Goal: Communication & Community: Answer question/provide support

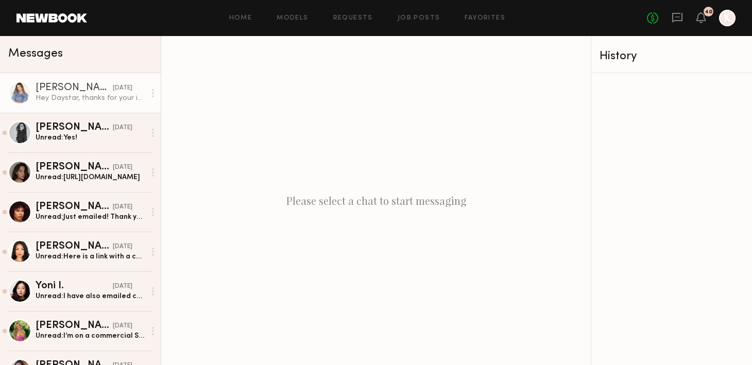
click at [105, 93] on div "Hey Daystar, thanks for your interest. I can do in perpetuity for social but no…" at bounding box center [91, 98] width 110 height 10
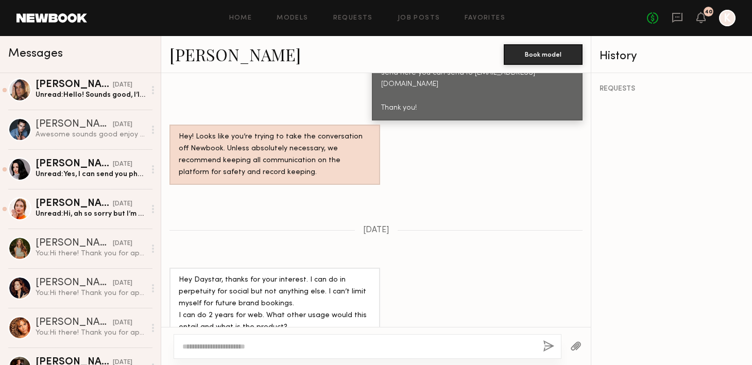
scroll to position [299, 0]
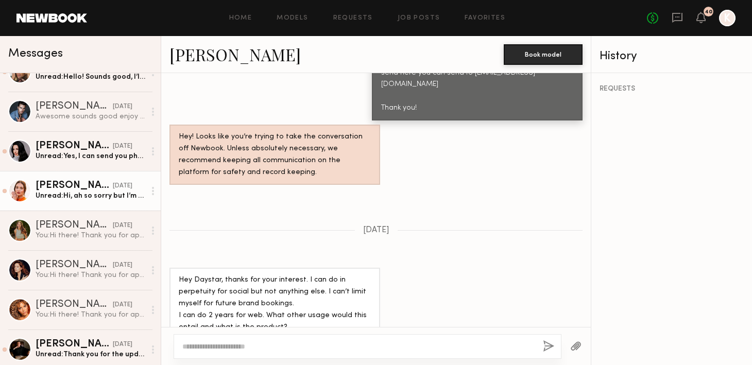
click at [90, 193] on div "Unread: Hi, ah so sorry but I’m actually working on the 17th already. Please le…" at bounding box center [91, 196] width 110 height 10
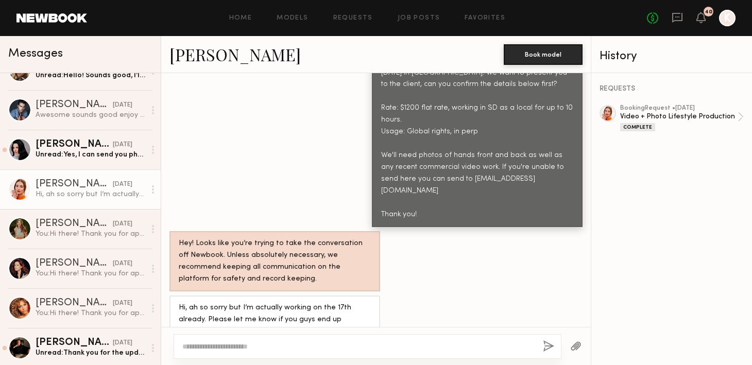
scroll to position [276, 0]
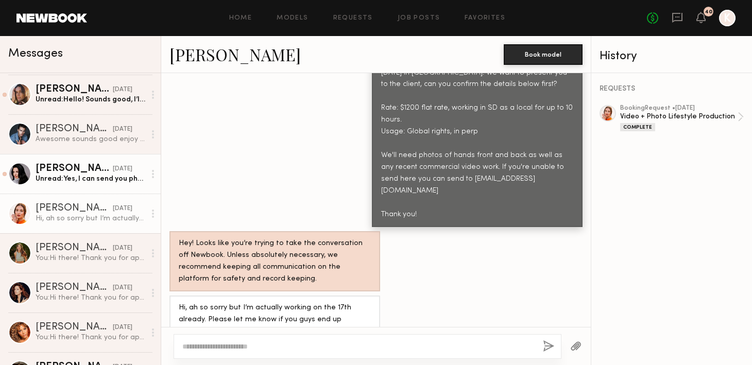
click at [87, 166] on div "[PERSON_NAME]" at bounding box center [74, 169] width 77 height 10
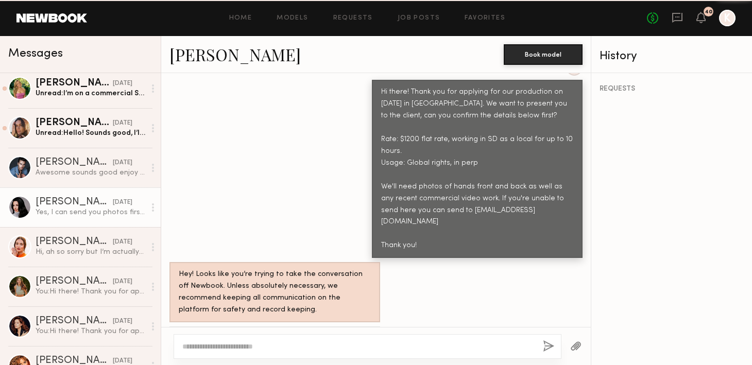
scroll to position [122, 0]
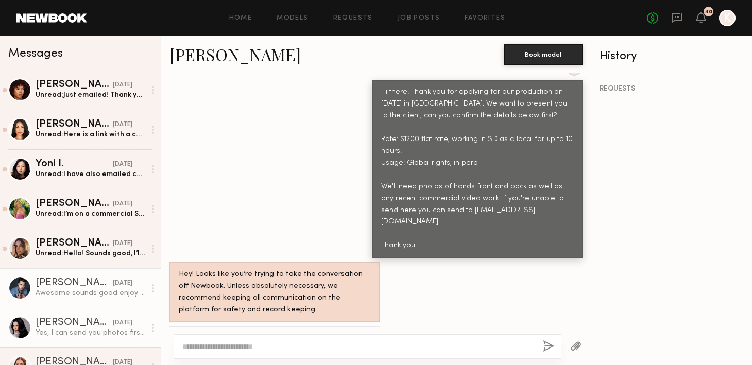
click at [96, 283] on div "[PERSON_NAME]" at bounding box center [74, 283] width 77 height 10
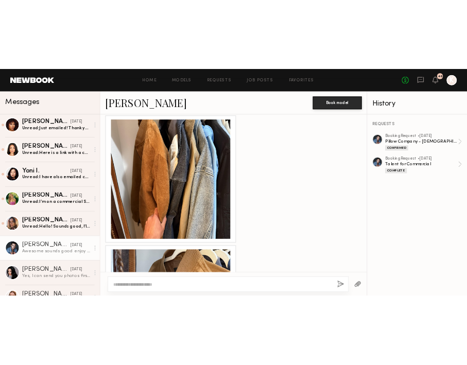
scroll to position [905, 0]
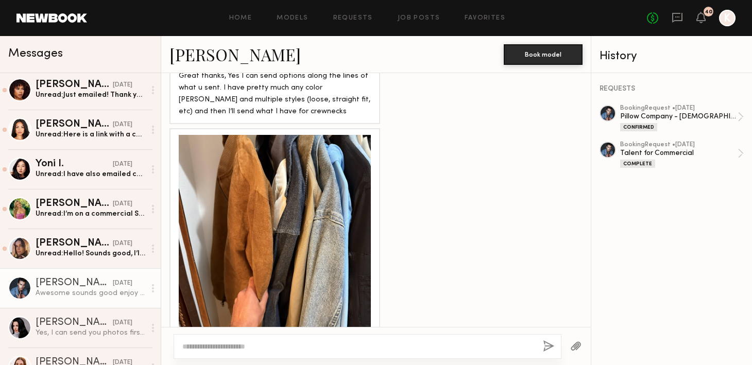
click at [338, 174] on div at bounding box center [275, 231] width 192 height 192
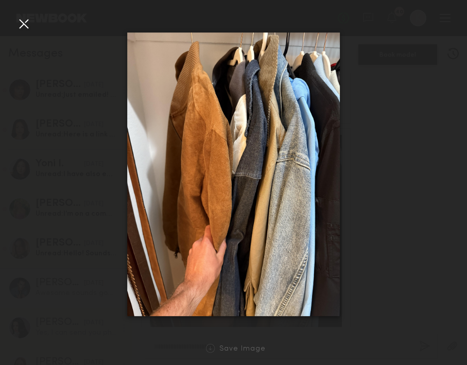
click at [33, 16] on div at bounding box center [233, 174] width 467 height 316
click at [27, 24] on div at bounding box center [23, 23] width 16 height 16
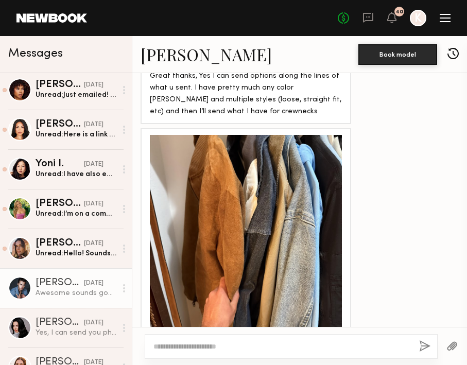
scroll to position [1137, 0]
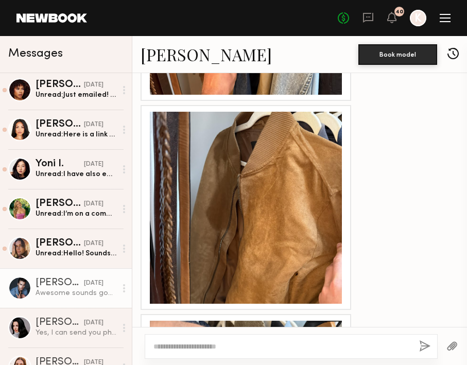
click at [322, 207] on div at bounding box center [246, 208] width 192 height 192
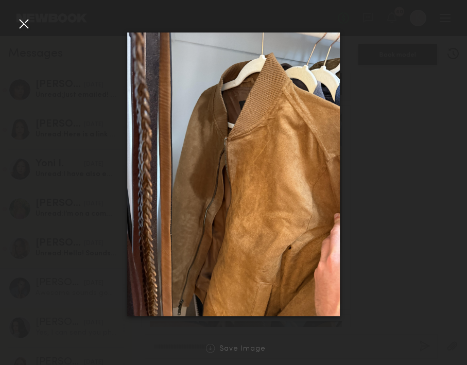
click at [23, 27] on div at bounding box center [23, 23] width 16 height 16
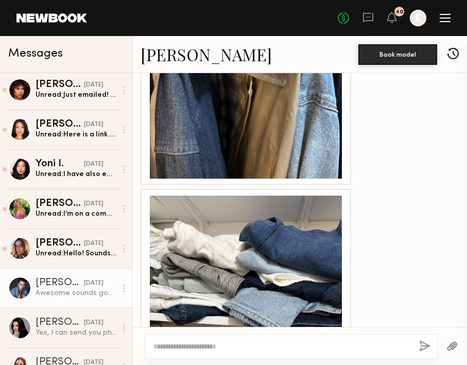
scroll to position [1536, 0]
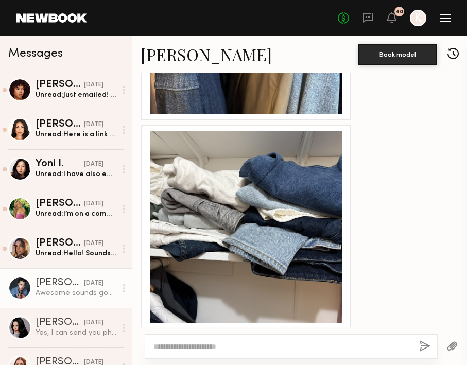
click at [324, 171] on div at bounding box center [246, 227] width 192 height 192
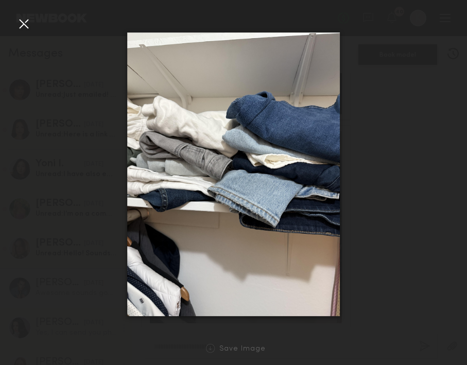
click at [16, 24] on div at bounding box center [23, 23] width 16 height 16
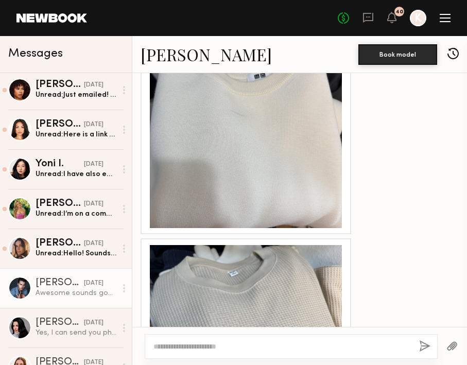
scroll to position [1766, 0]
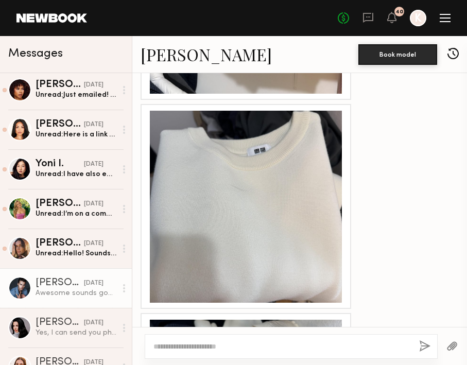
click at [285, 127] on div at bounding box center [246, 207] width 192 height 192
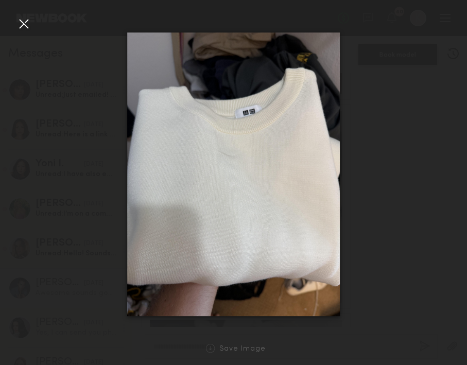
click at [26, 28] on div at bounding box center [23, 23] width 16 height 16
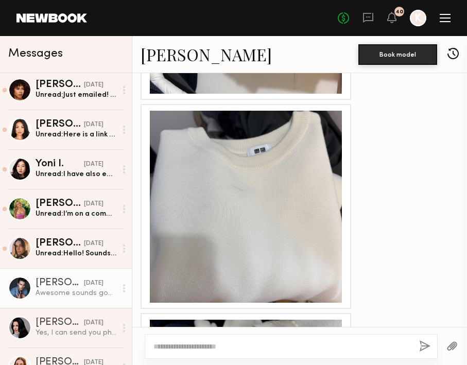
scroll to position [1962, 0]
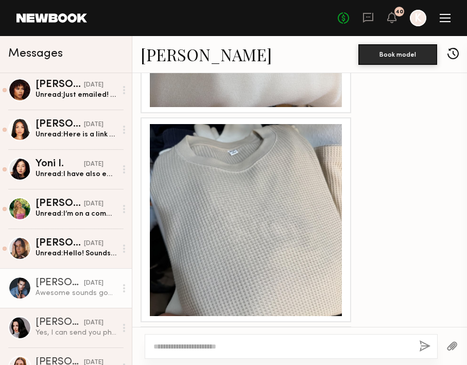
click at [264, 213] on div at bounding box center [246, 220] width 192 height 192
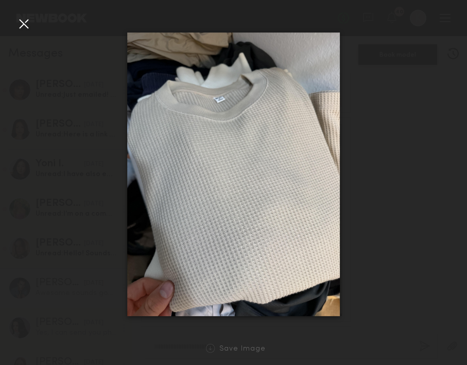
click at [25, 19] on div at bounding box center [23, 23] width 16 height 16
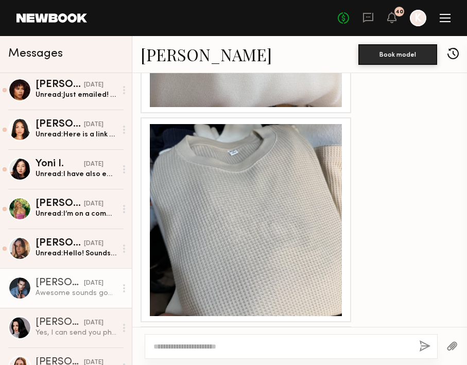
scroll to position [2119, 0]
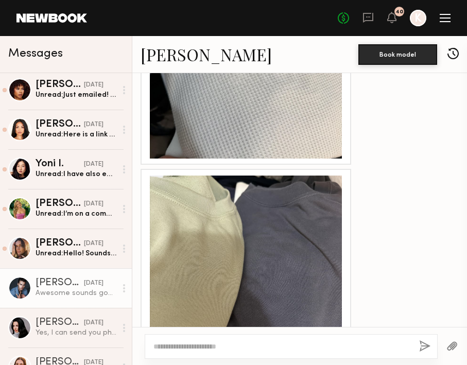
click at [260, 214] on div at bounding box center [246, 272] width 192 height 192
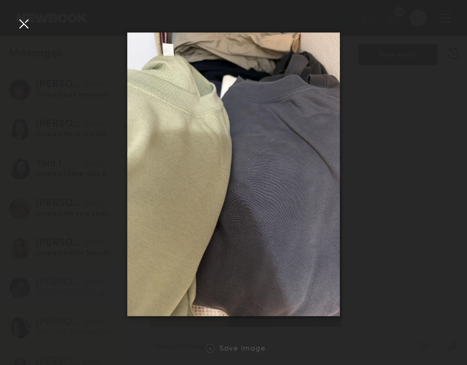
click at [25, 18] on div at bounding box center [23, 23] width 16 height 16
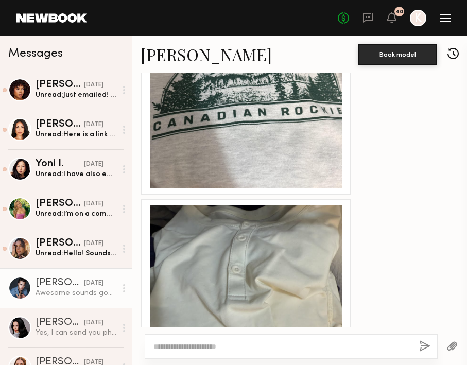
scroll to position [2788, 0]
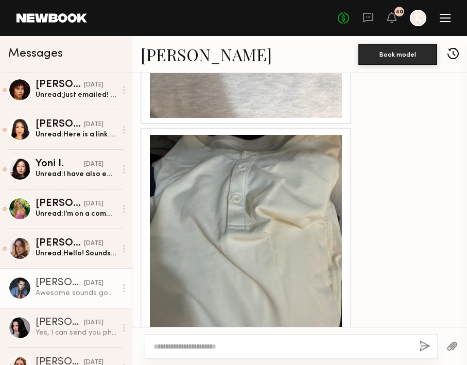
click at [304, 184] on div at bounding box center [246, 231] width 192 height 192
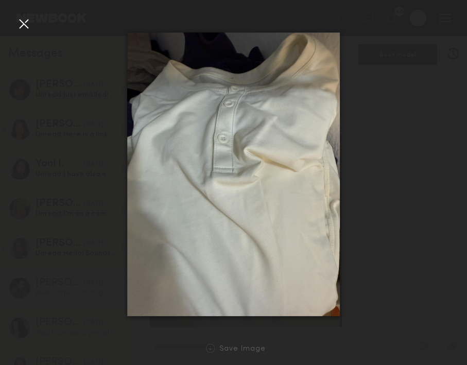
click at [24, 22] on div at bounding box center [23, 23] width 16 height 16
